Goal: Task Accomplishment & Management: Manage account settings

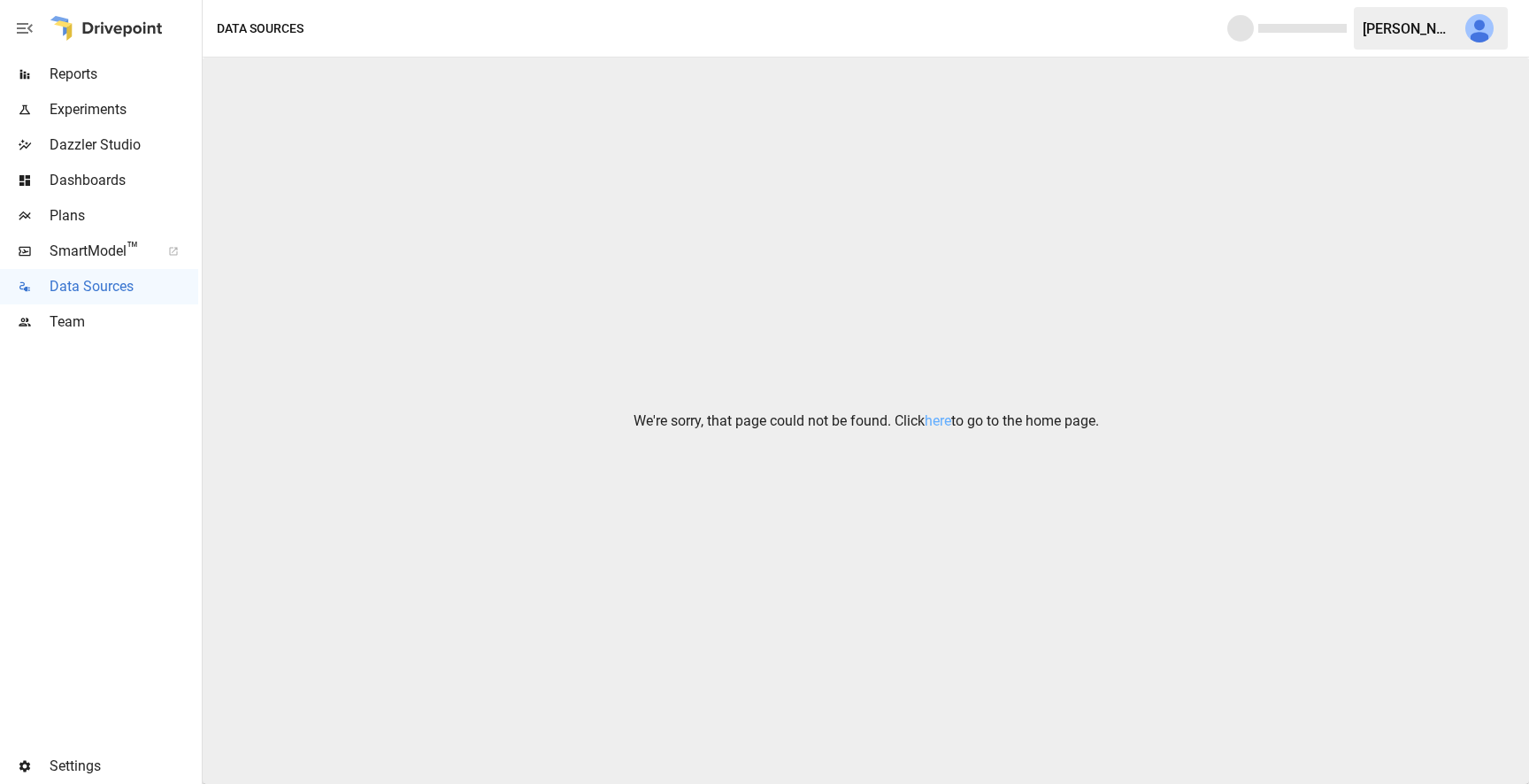
click at [61, 765] on span "Settings" at bounding box center [124, 766] width 149 height 21
click at [1494, 41] on button "button" at bounding box center [1479, 29] width 50 height 50
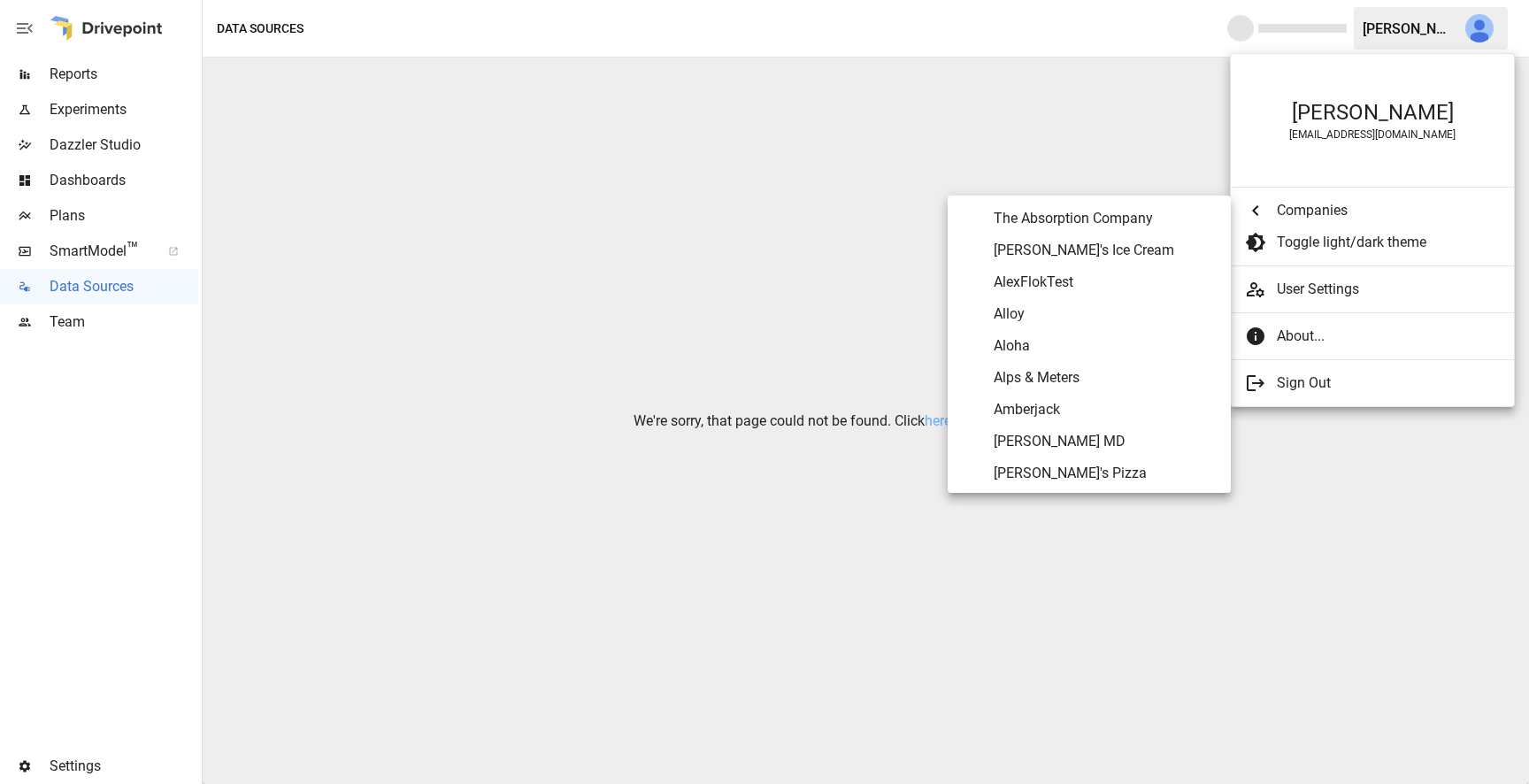
click at [1337, 191] on ul "[PERSON_NAME] [PERSON_NAME][EMAIL_ADDRESS][DOMAIN_NAME] Companies Toggle light/…" at bounding box center [1372, 230] width 283 height 352
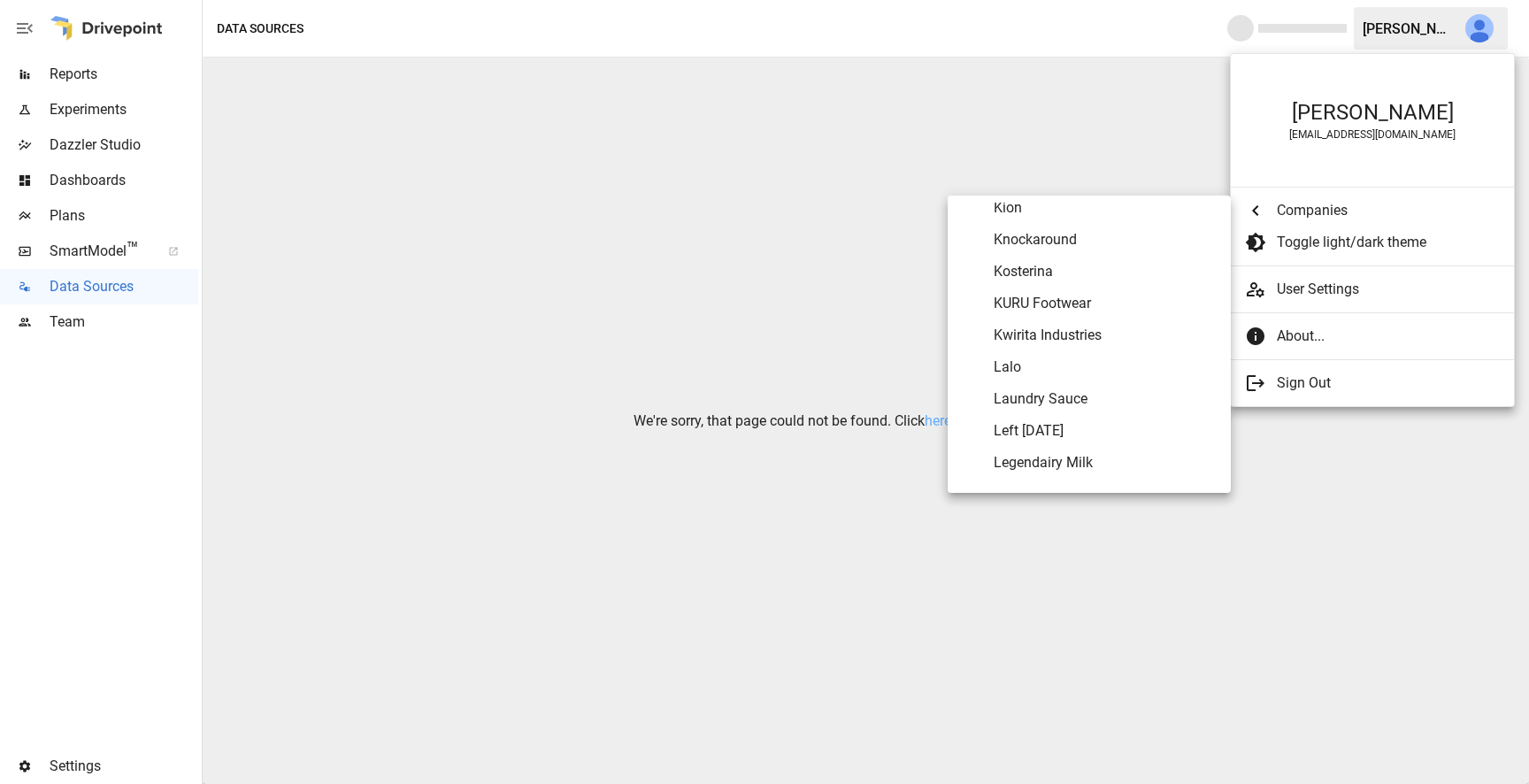
scroll to position [5033, 0]
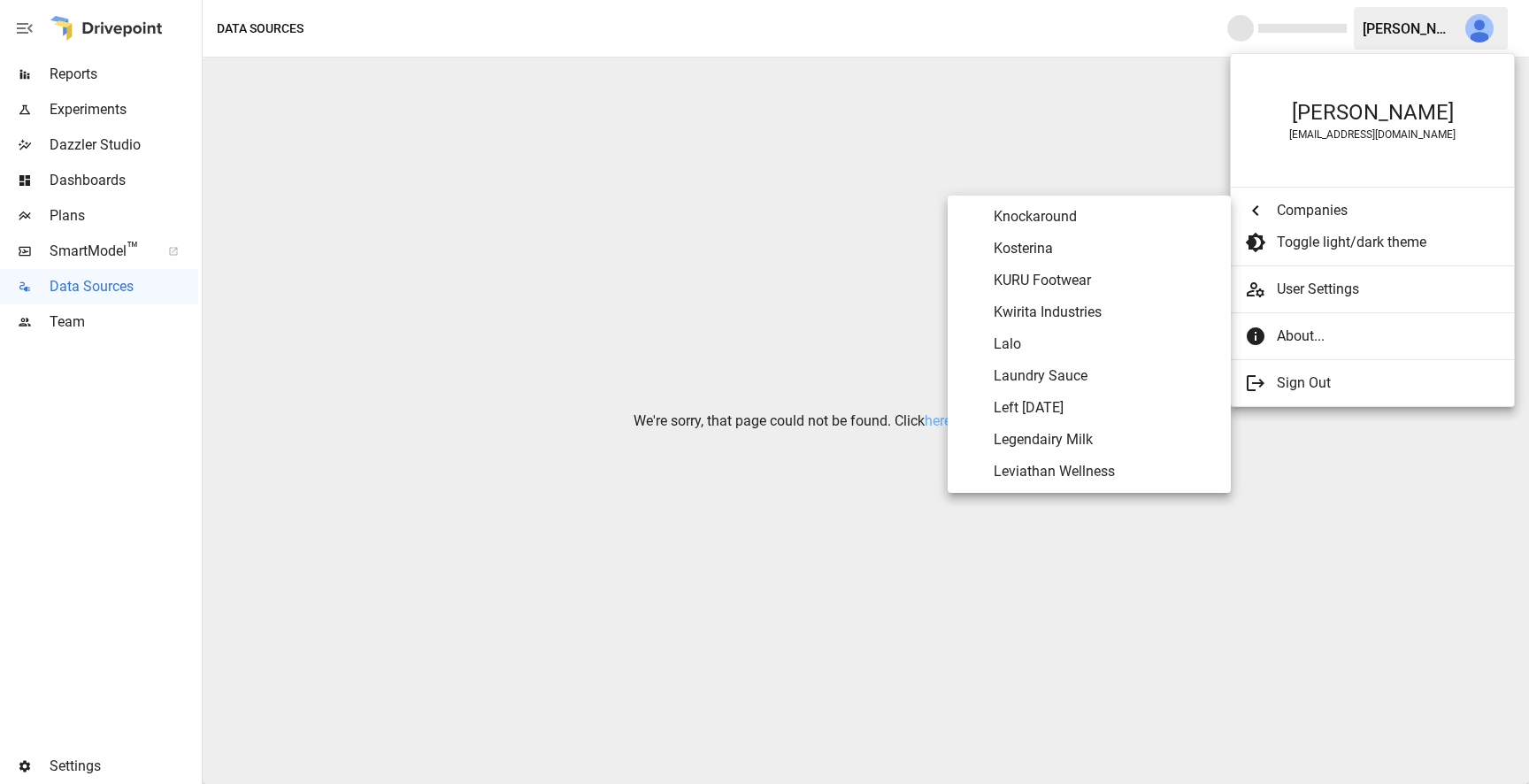
click at [1083, 438] on span "Legendairy Milk" at bounding box center [1105, 440] width 223 height 21
